Goal: Use online tool/utility: Utilize a website feature to perform a specific function

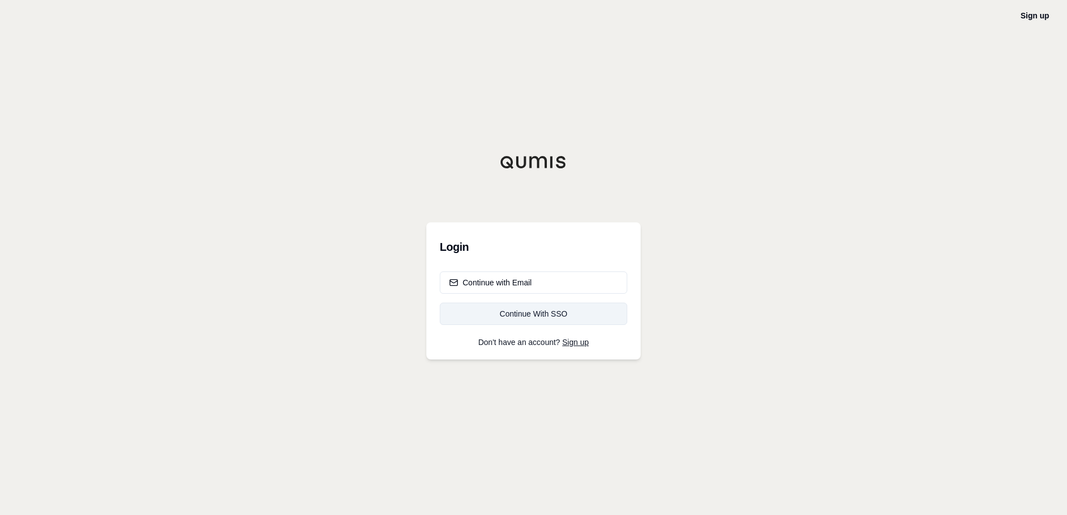
click at [494, 312] on div "Continue With SSO" at bounding box center [533, 314] width 168 height 11
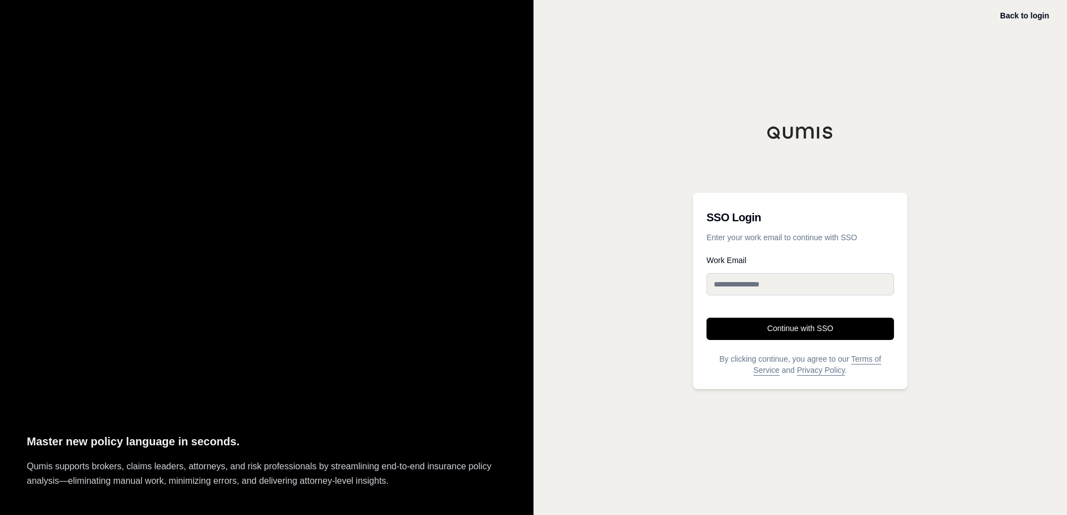
click at [771, 287] on input "Work Email" at bounding box center [799, 284] width 187 height 22
type input "**********"
click at [764, 326] on button "Continue with SSO" at bounding box center [799, 329] width 187 height 22
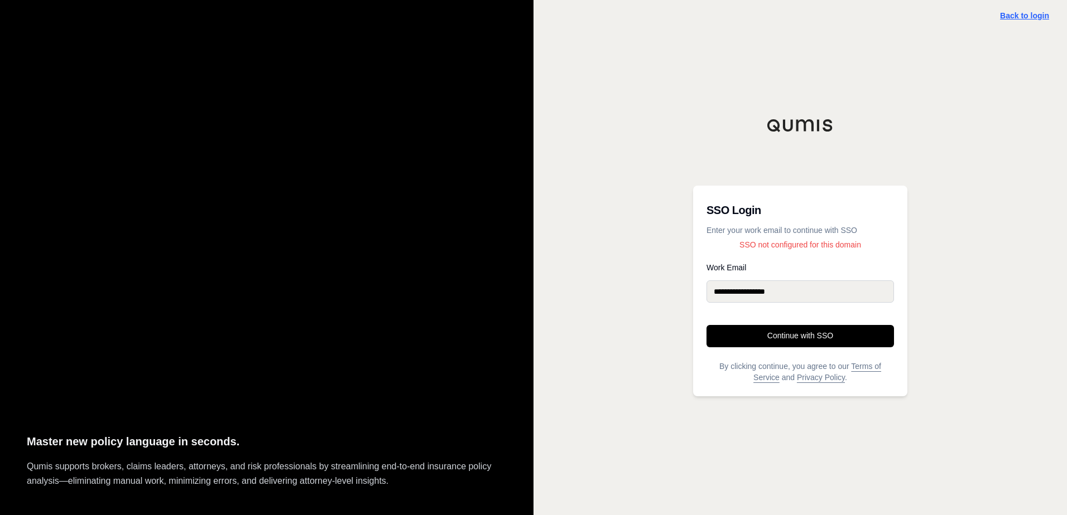
click at [1034, 15] on link "Back to login" at bounding box center [1024, 15] width 49 height 9
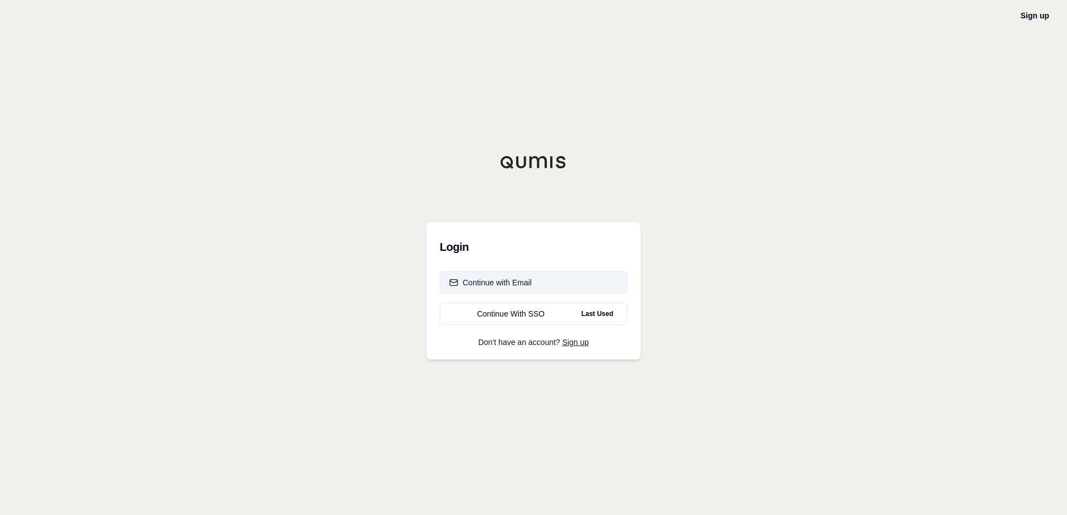
click at [490, 288] on button "Continue with Email" at bounding box center [533, 283] width 187 height 22
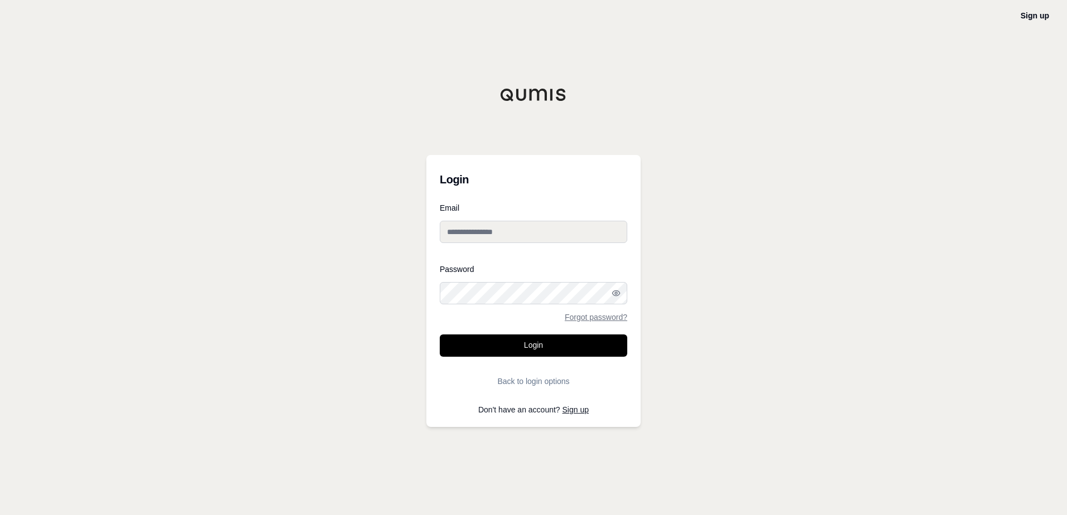
type input "**********"
click at [532, 236] on input "**********" at bounding box center [533, 232] width 187 height 22
click at [490, 339] on button "Login" at bounding box center [533, 346] width 187 height 22
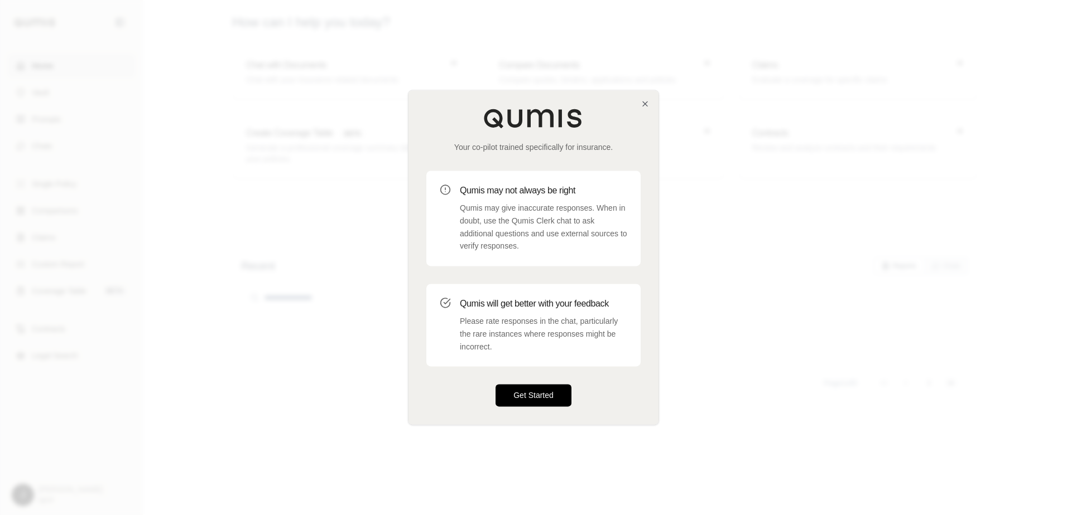
click at [518, 401] on button "Get Started" at bounding box center [533, 396] width 76 height 22
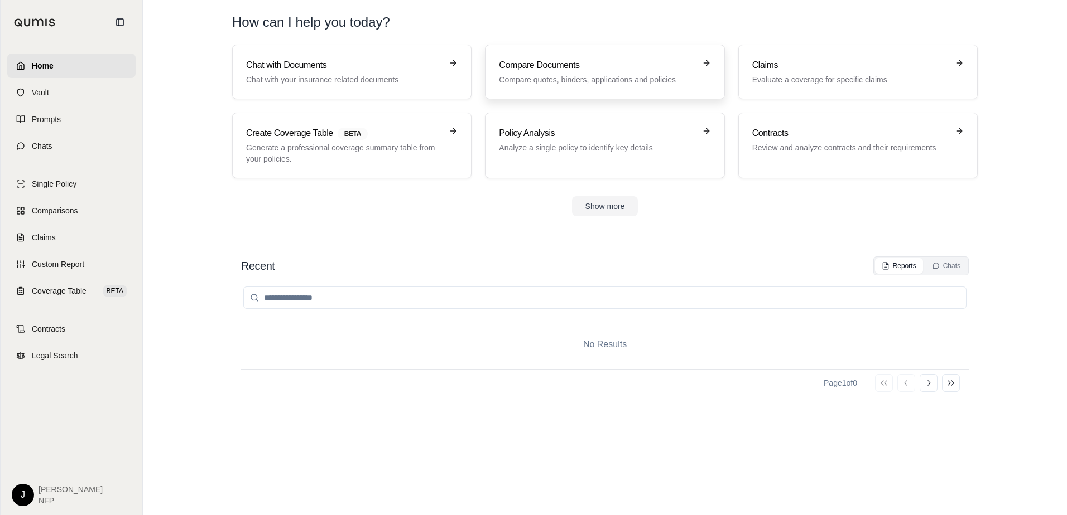
click at [587, 72] on div "Compare Documents Compare quotes, binders, applications and policies" at bounding box center [597, 72] width 196 height 27
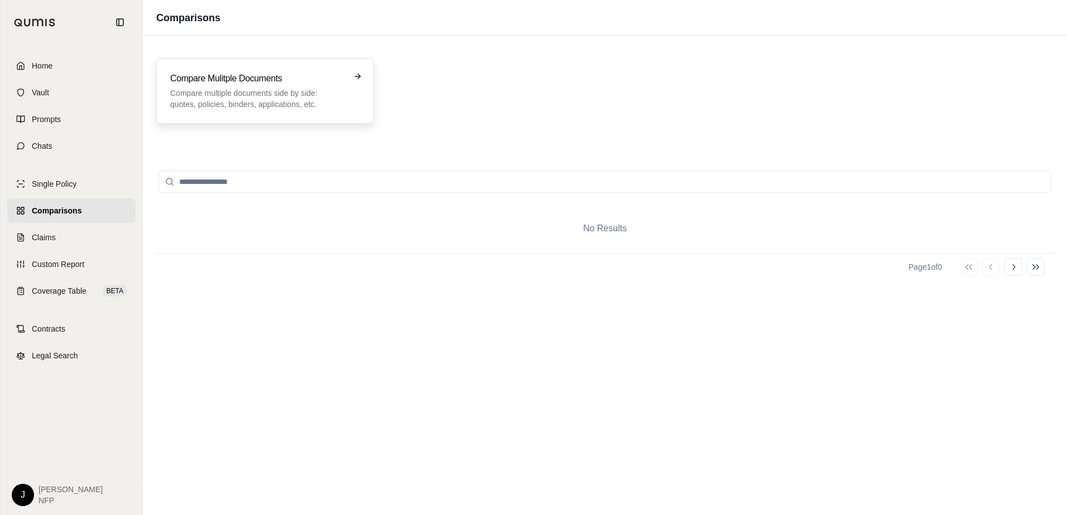
click at [247, 107] on p "Compare multiple documents side by side: quotes, policies, binders, application…" at bounding box center [257, 99] width 174 height 22
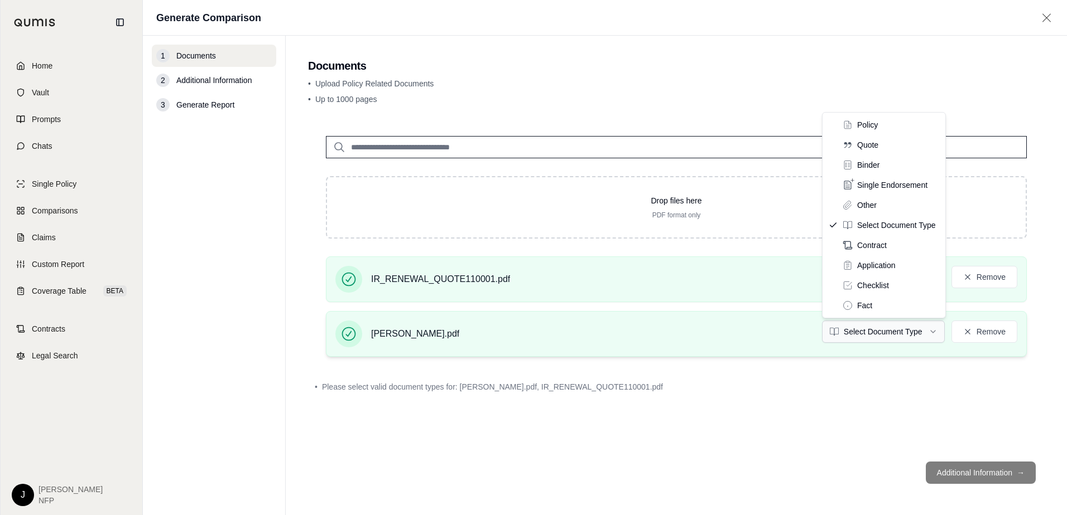
click at [874, 334] on html "Home Vault Prompts Chats Single Policy Comparisons Claims Custom Report Coverag…" at bounding box center [533, 257] width 1067 height 515
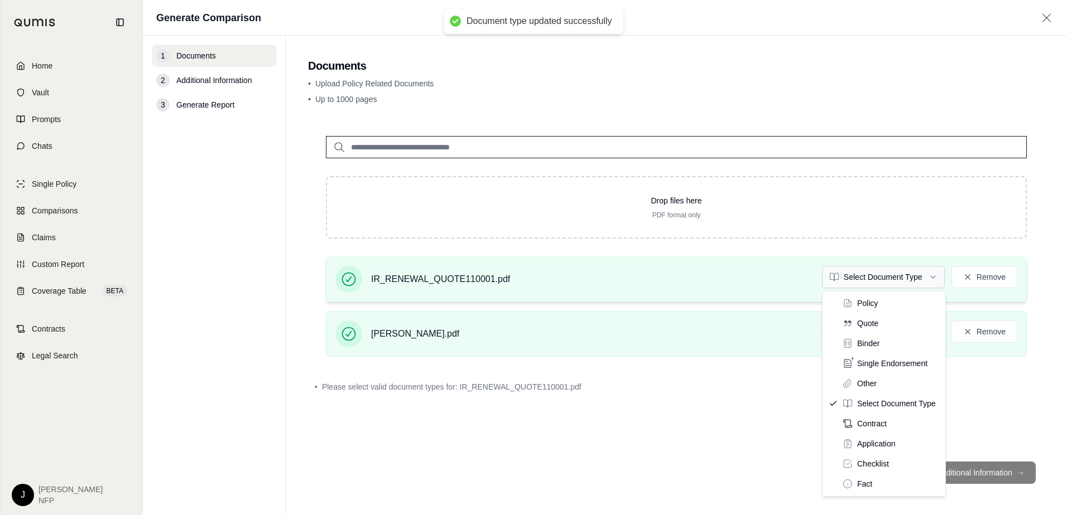
click at [864, 274] on html "Document type updated successfully Home Vault Prompts Chats Single Policy Compa…" at bounding box center [533, 257] width 1067 height 515
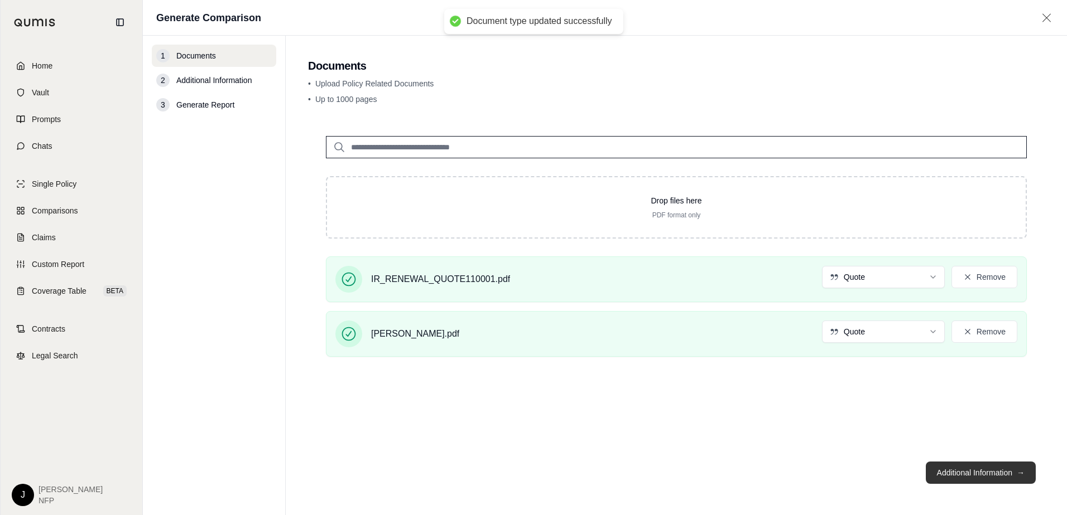
click at [977, 475] on button "Additional Information →" at bounding box center [981, 473] width 110 height 22
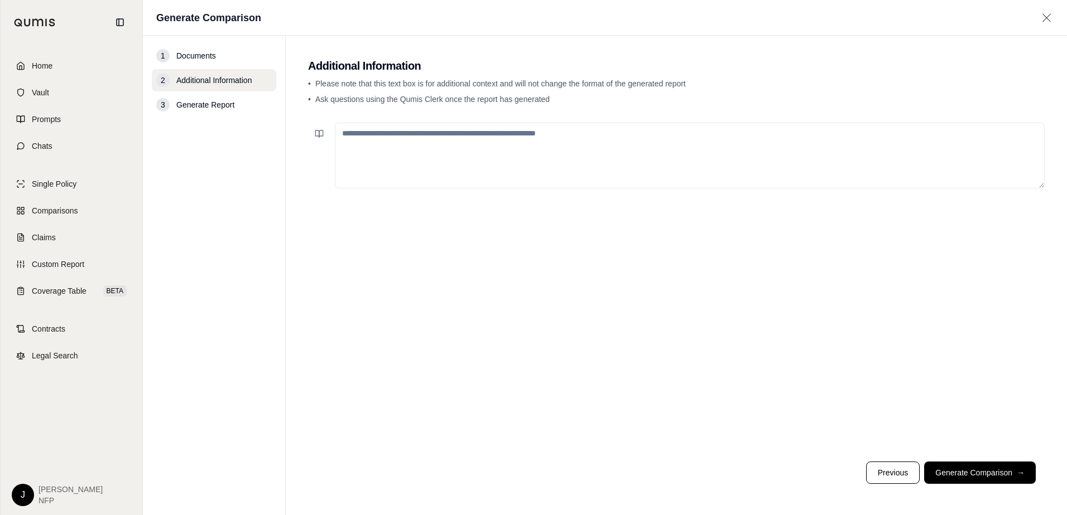
click at [387, 141] on textarea at bounding box center [690, 156] width 710 height 66
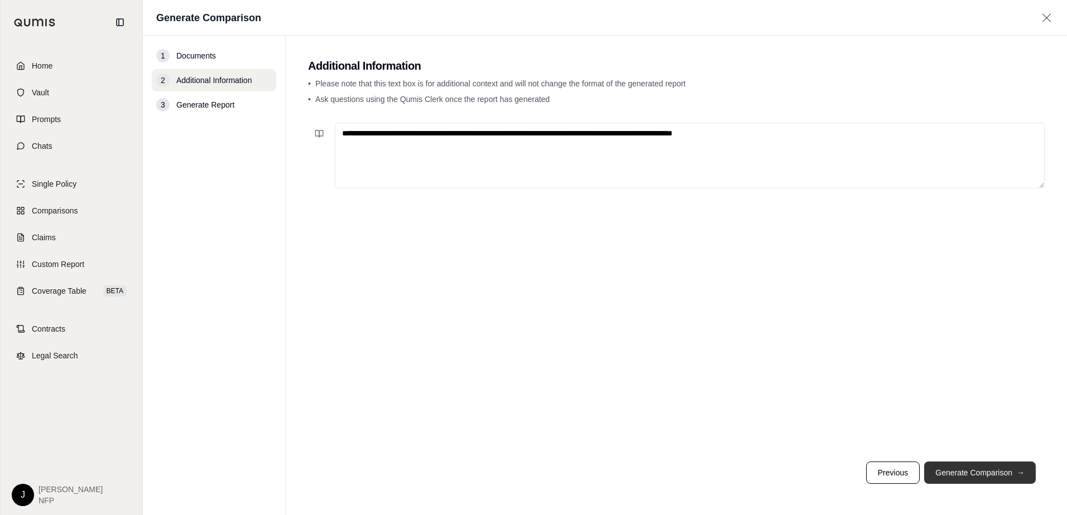
type textarea "**********"
click at [962, 480] on button "Generate Comparison →" at bounding box center [980, 473] width 112 height 22
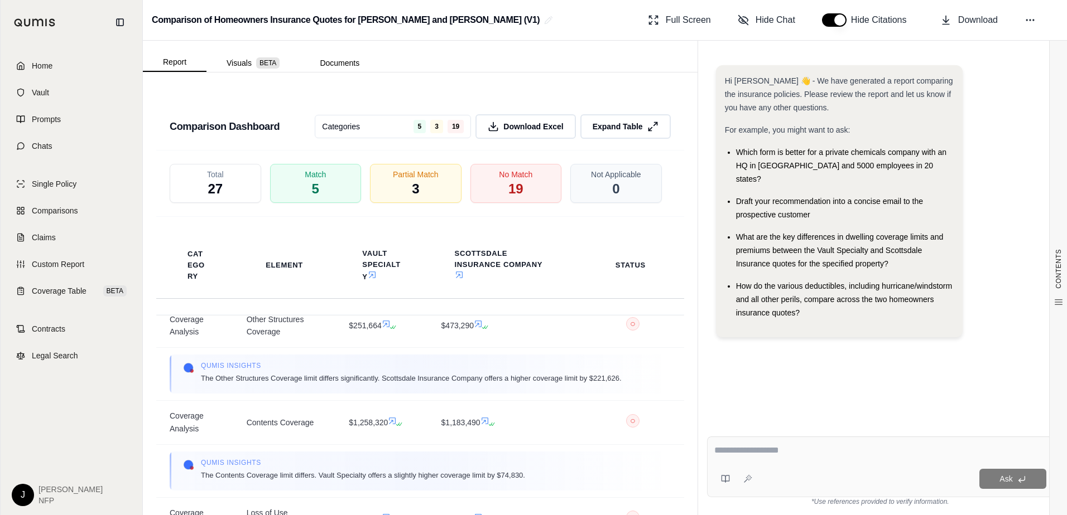
scroll to position [56, 0]
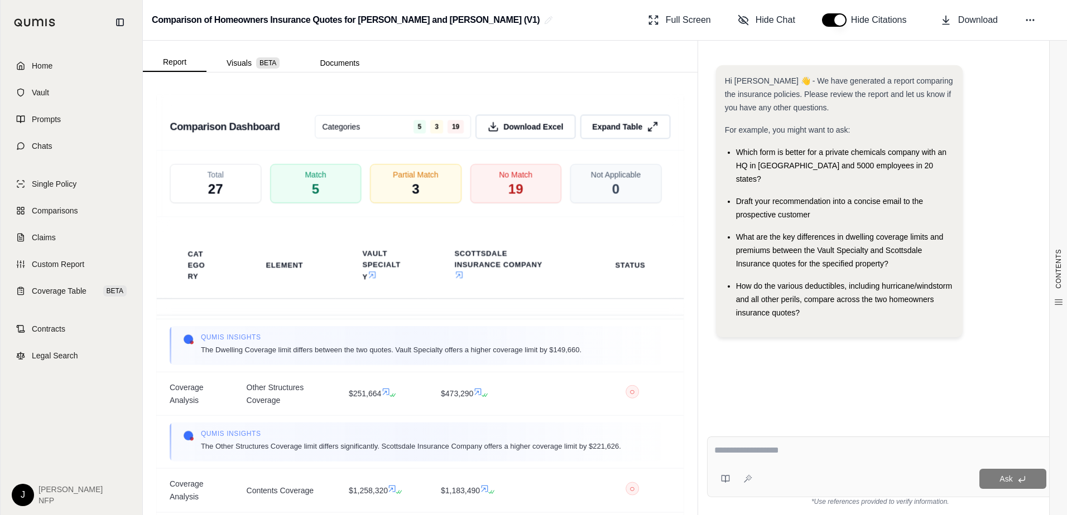
click at [822, 454] on textarea at bounding box center [880, 450] width 332 height 13
type textarea "**********"
click at [1021, 481] on icon at bounding box center [1021, 479] width 6 height 4
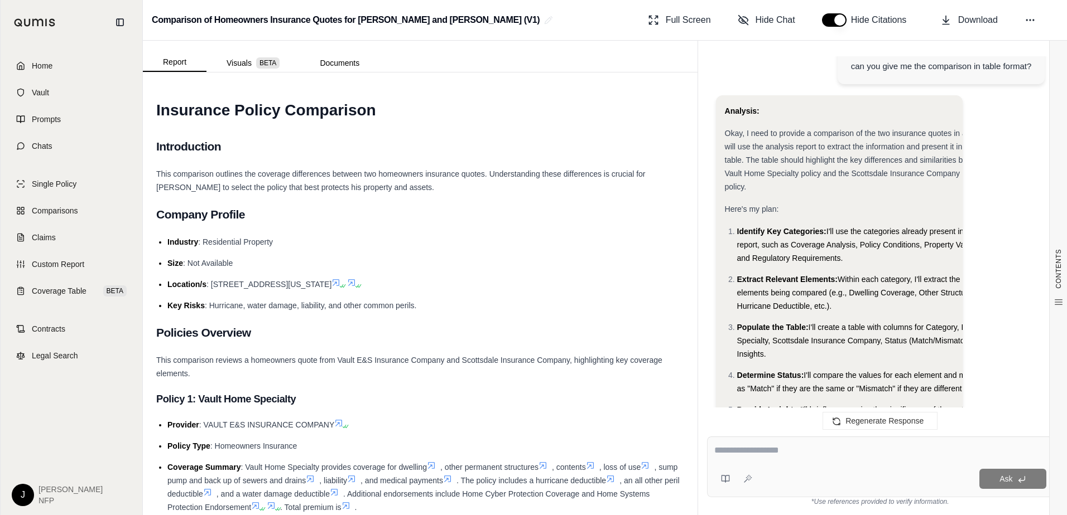
scroll to position [339, 0]
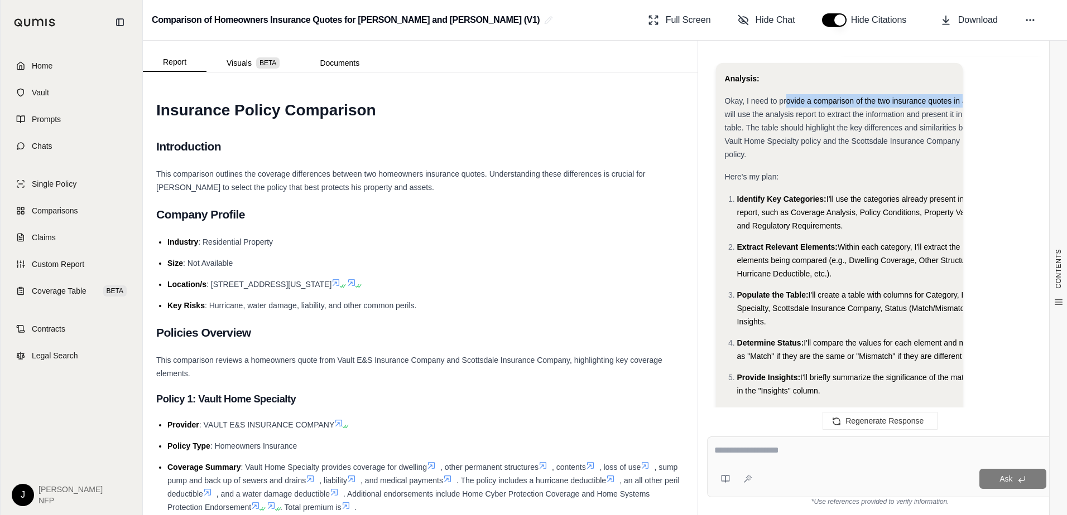
drag, startPoint x: 786, startPoint y: 85, endPoint x: 1003, endPoint y: 91, distance: 217.1
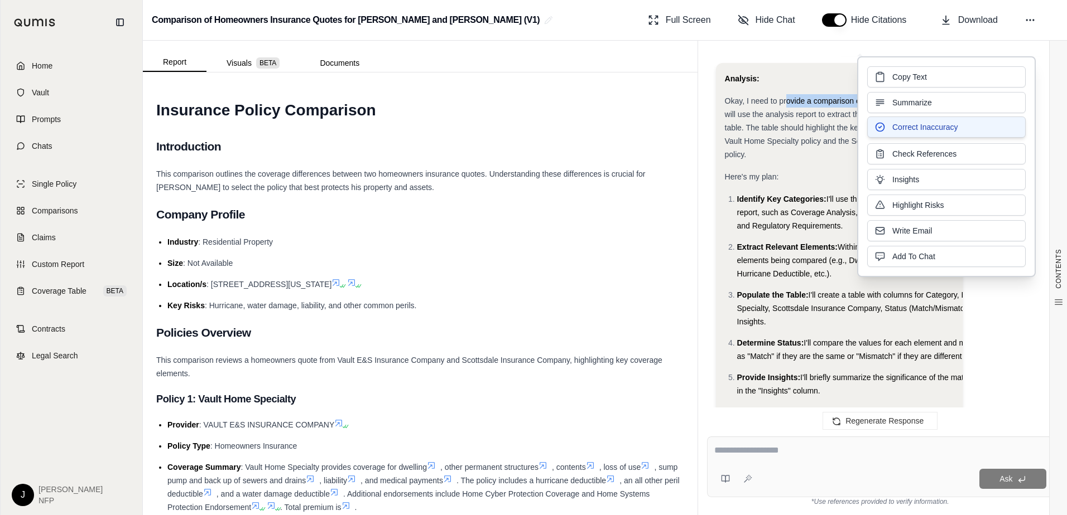
drag, startPoint x: 1003, startPoint y: 91, endPoint x: 881, endPoint y: 138, distance: 130.3
click at [881, 138] on button "Correct Inaccuracy" at bounding box center [946, 127] width 158 height 21
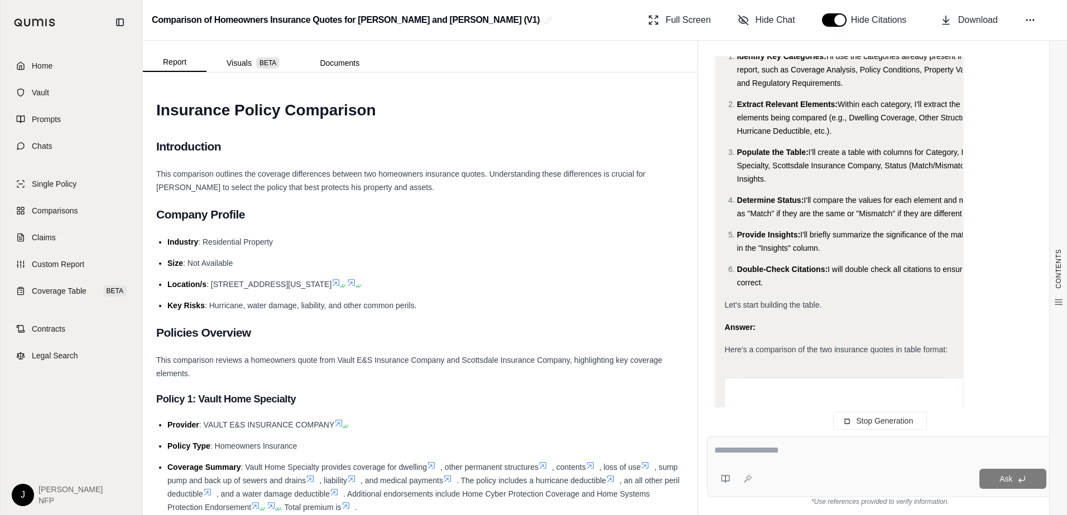
scroll to position [259, 0]
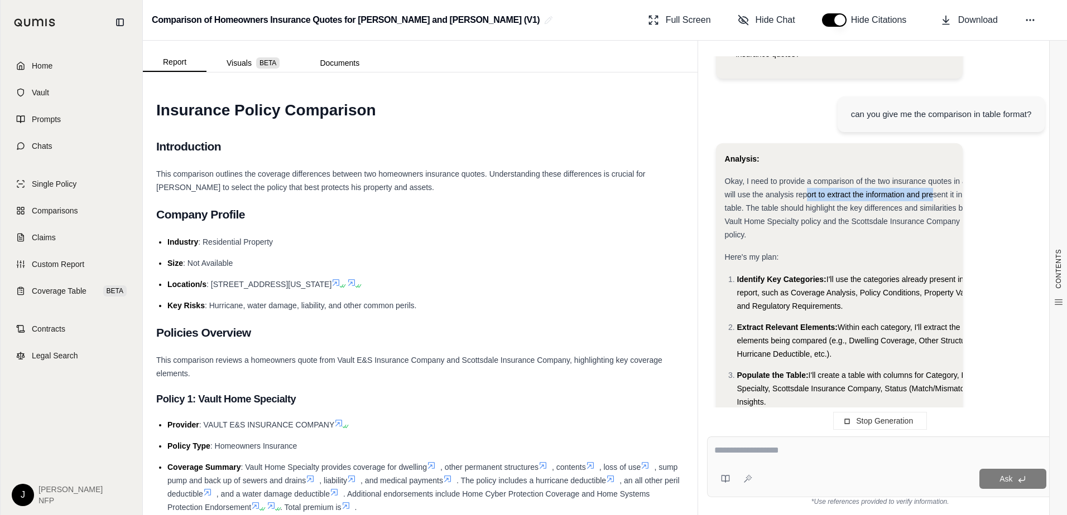
drag, startPoint x: 809, startPoint y: 179, endPoint x: 931, endPoint y: 178, distance: 122.2
click at [931, 178] on span "Okay, I need to provide a comparison of the two insurance quotes in a table for…" at bounding box center [871, 208] width 292 height 62
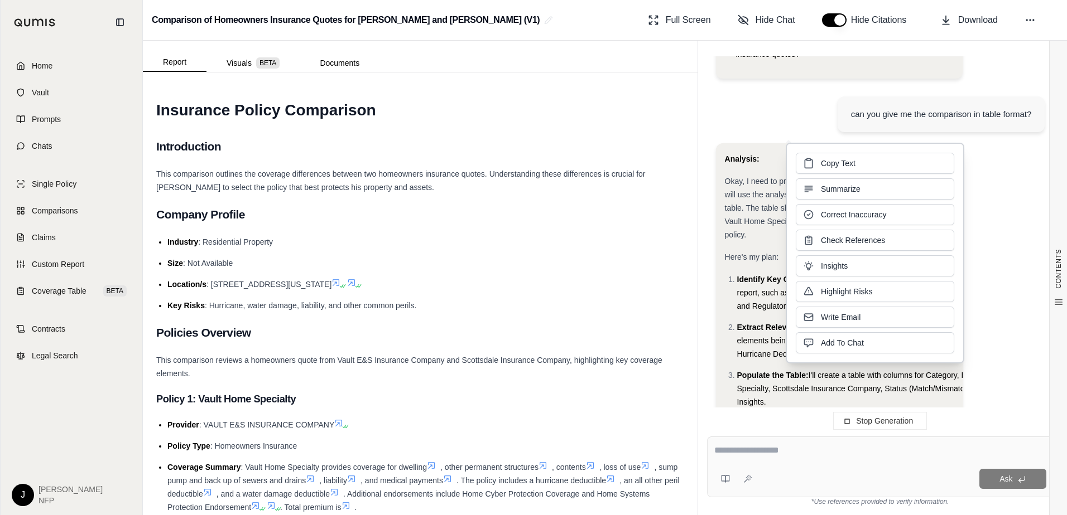
drag, startPoint x: 931, startPoint y: 178, endPoint x: 998, endPoint y: 231, distance: 85.4
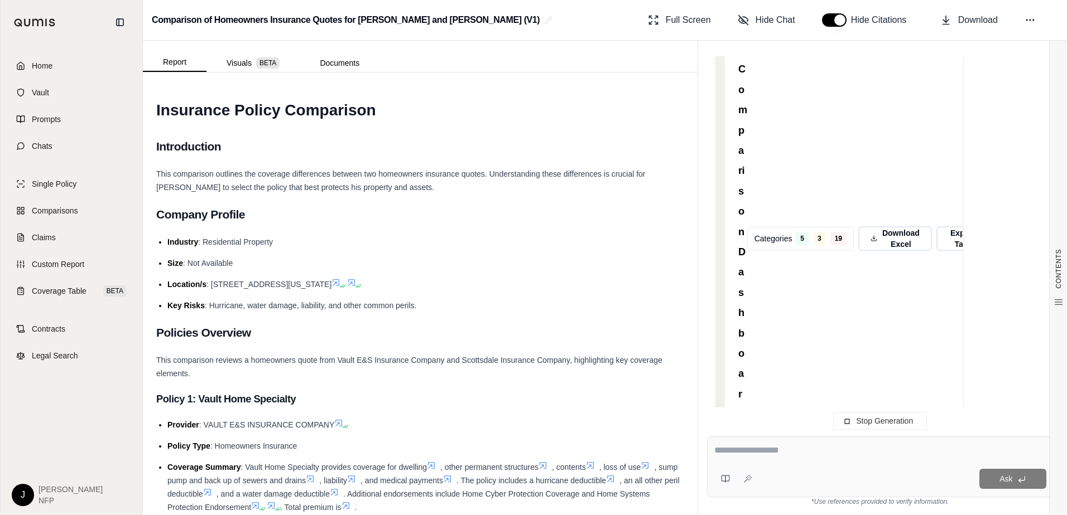
scroll to position [873, 0]
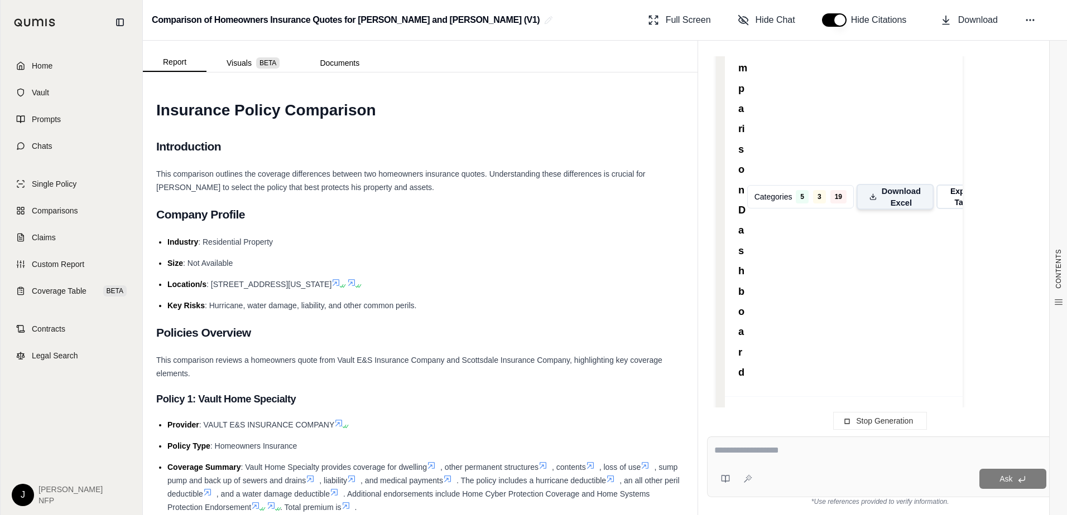
click at [885, 186] on span "Download Excel" at bounding box center [901, 196] width 40 height 23
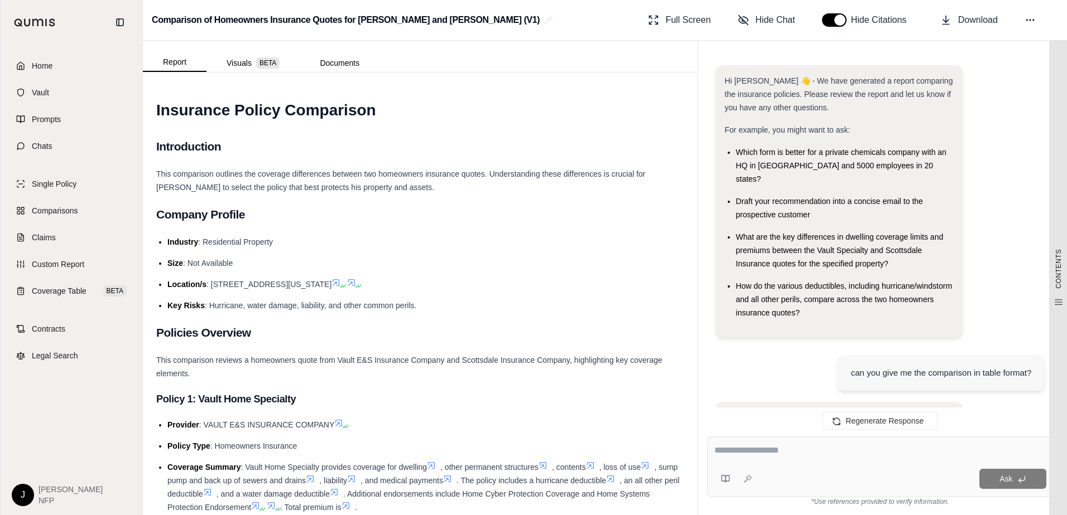
scroll to position [7482, 0]
